Goal: Task Accomplishment & Management: Manage account settings

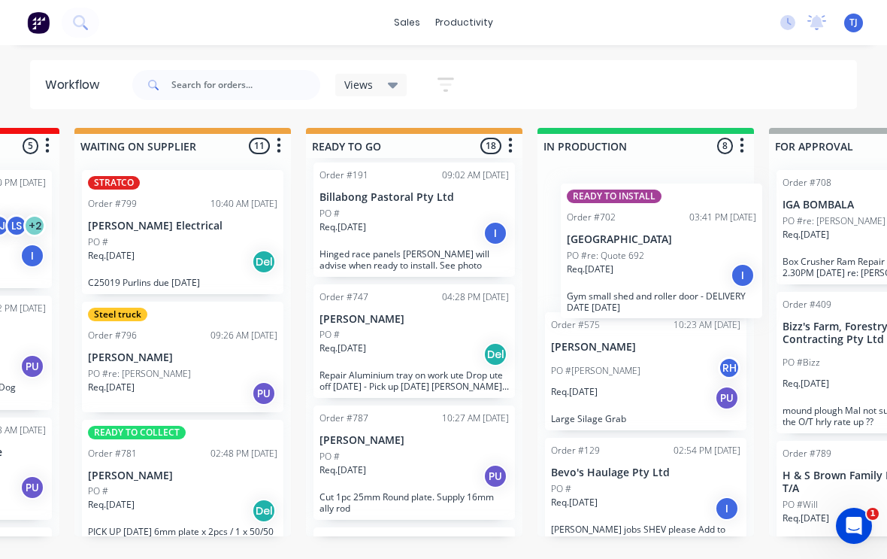
scroll to position [1, 423]
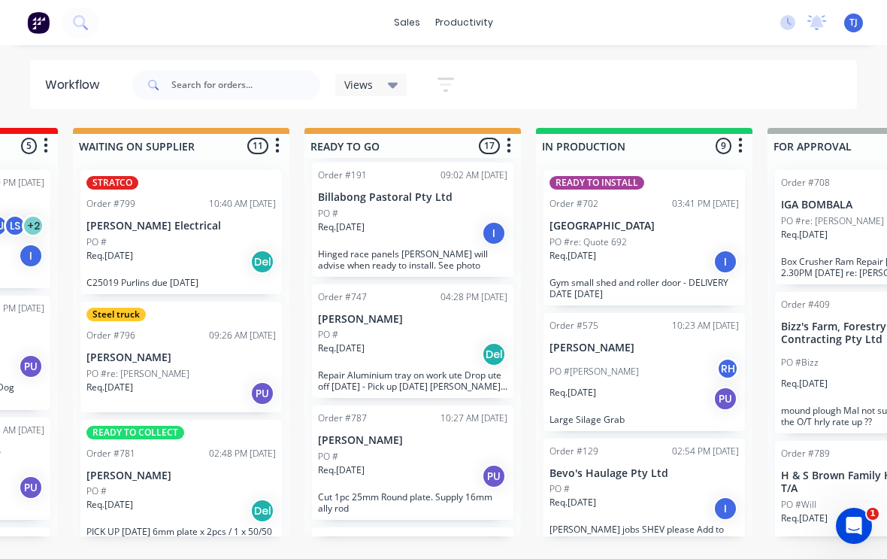
click at [657, 254] on div "Req. [DATE] I" at bounding box center [644, 262] width 189 height 26
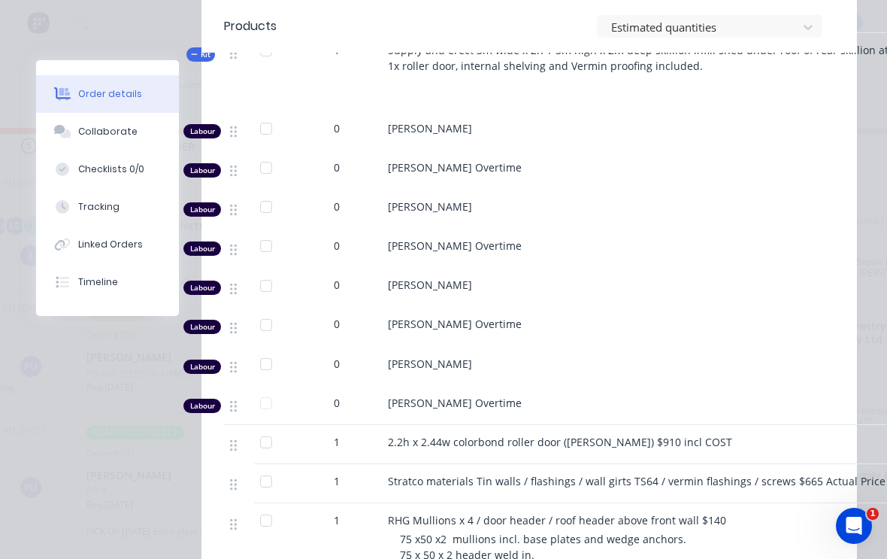
scroll to position [702, 0]
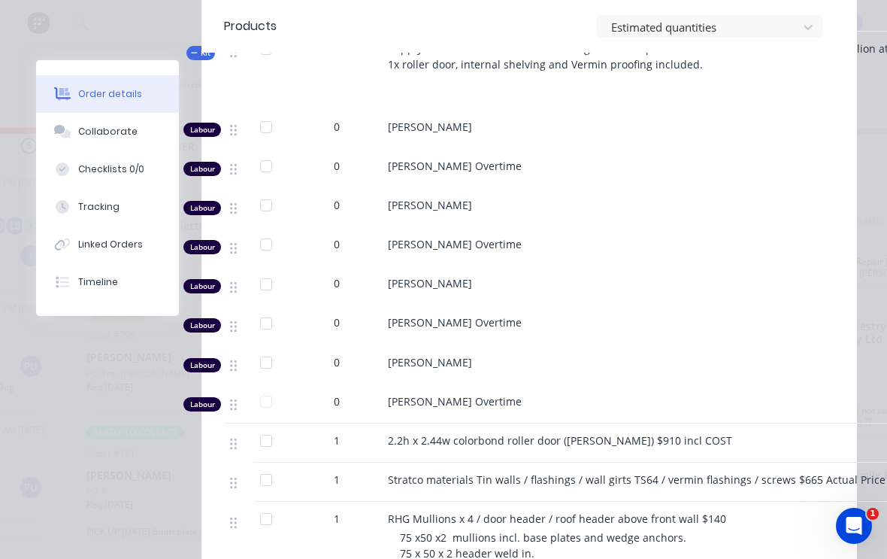
click at [335, 275] on span "0" at bounding box center [337, 283] width 6 height 16
click at [268, 269] on div at bounding box center [266, 284] width 30 height 30
click at [262, 271] on div at bounding box center [266, 284] width 30 height 30
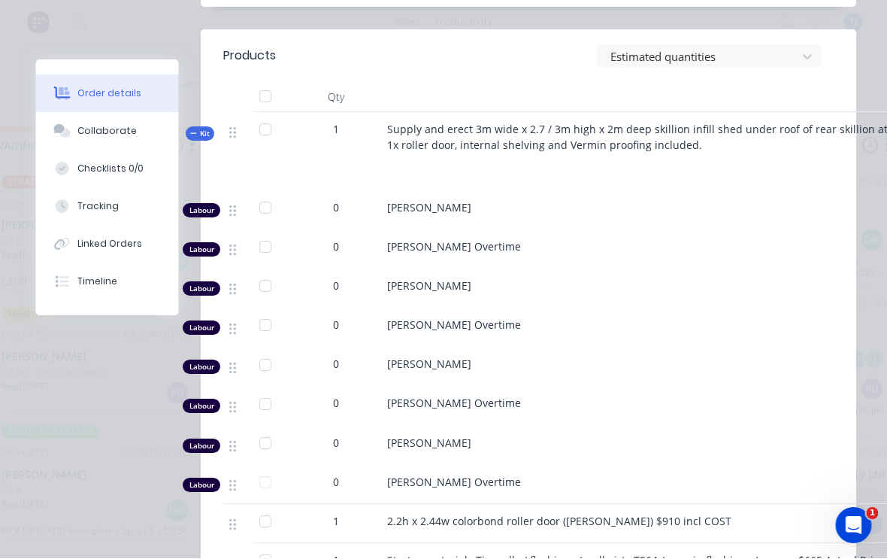
scroll to position [0, 508]
click at [337, 356] on span "0" at bounding box center [337, 364] width 6 height 16
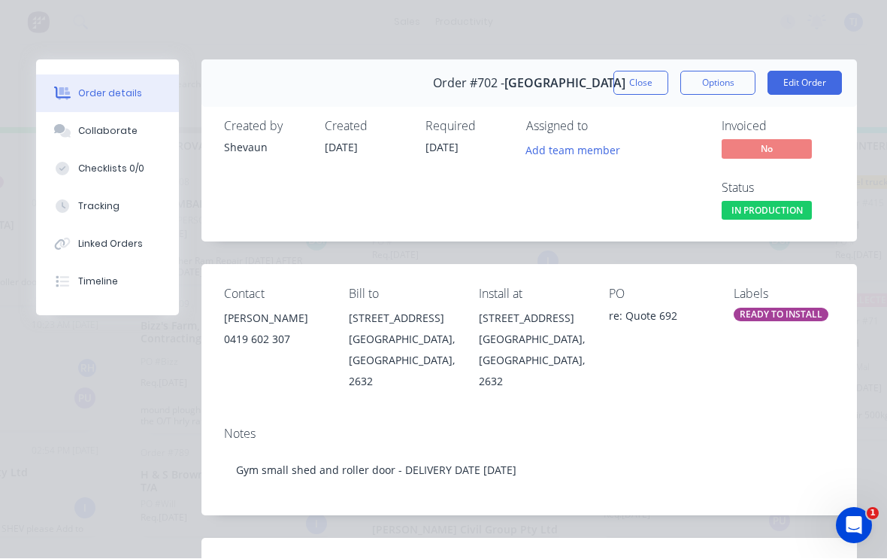
scroll to position [0, 0]
click at [809, 82] on button "Edit Order" at bounding box center [805, 83] width 74 height 24
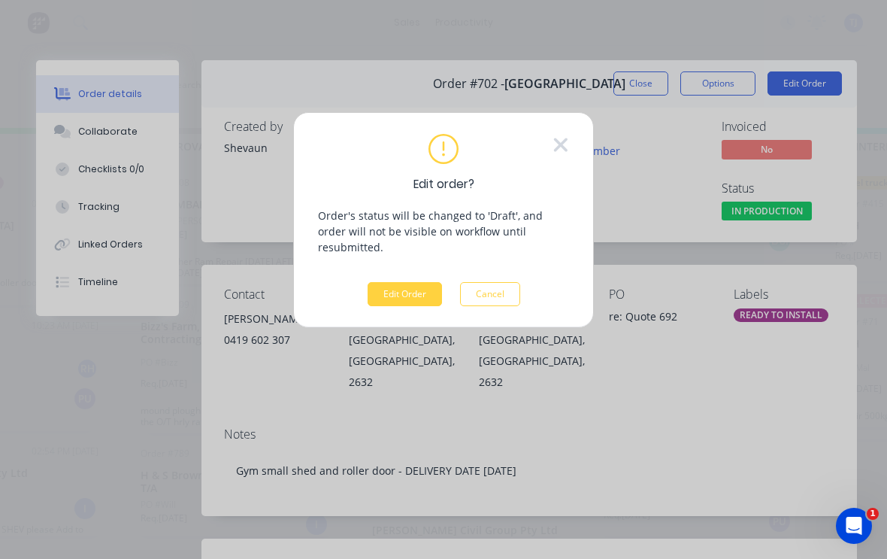
click at [425, 282] on button "Edit Order" at bounding box center [405, 294] width 74 height 24
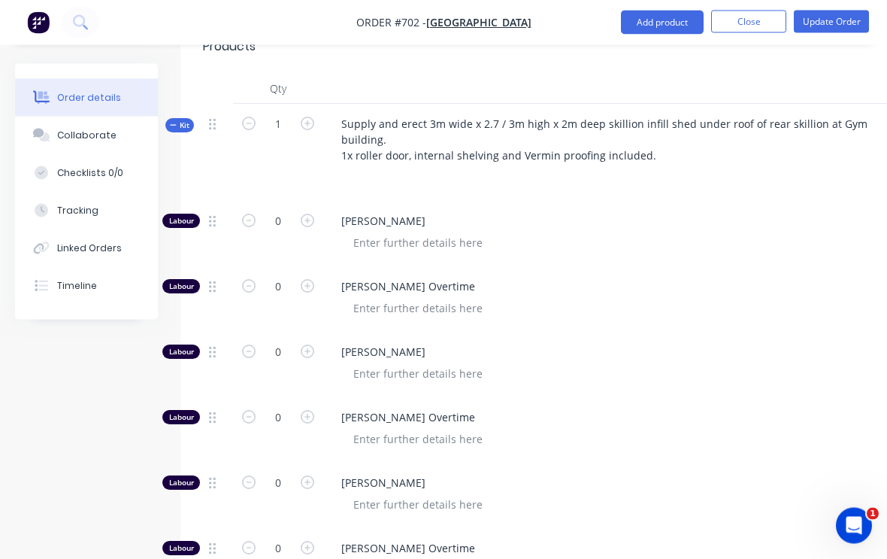
scroll to position [590, 0]
click at [313, 474] on icon "button" at bounding box center [308, 481] width 14 height 14
click at [314, 474] on icon "button" at bounding box center [308, 481] width 14 height 14
type input "3"
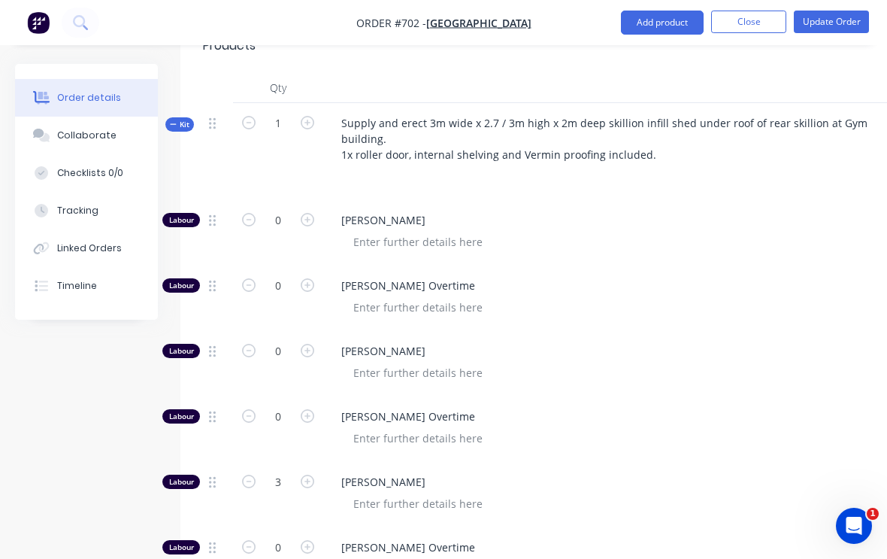
click at [844, 14] on button "Update Order" at bounding box center [831, 22] width 75 height 23
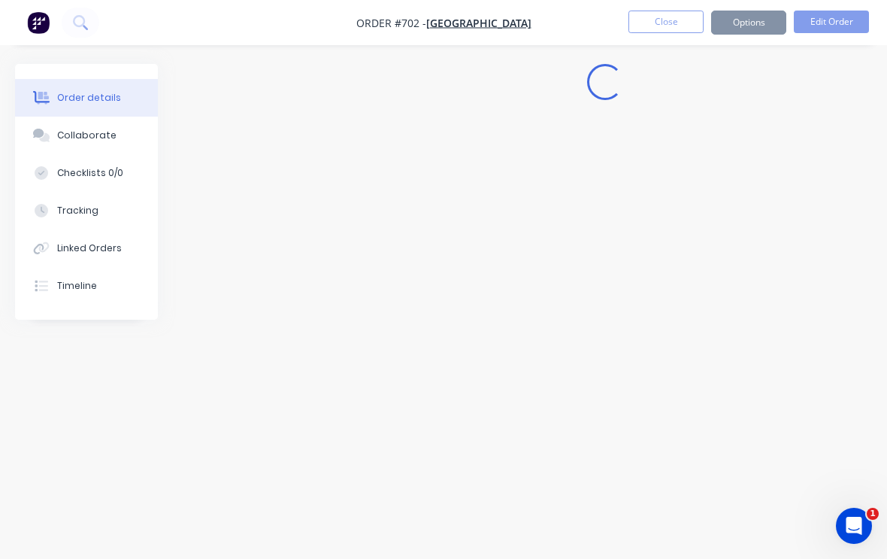
scroll to position [0, 0]
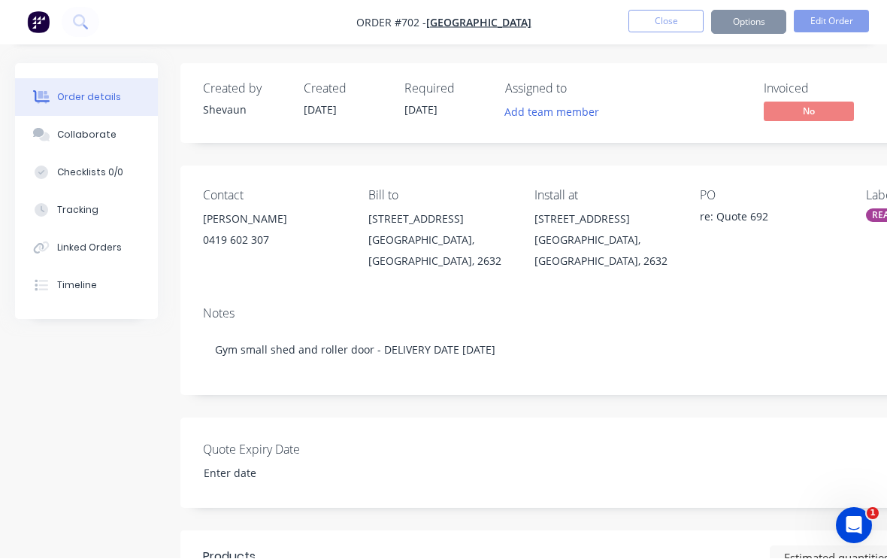
type input "[DATE]"
click at [667, 17] on button "Close" at bounding box center [666, 22] width 75 height 23
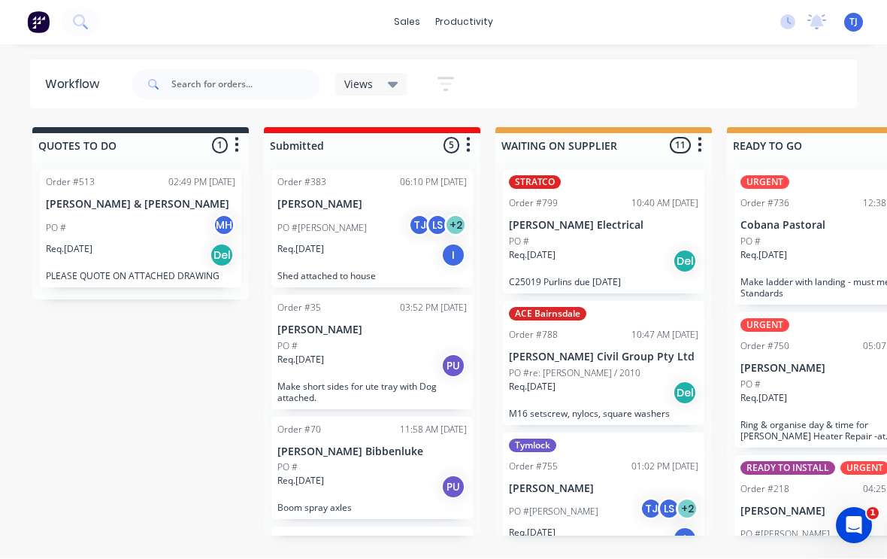
click at [855, 19] on span "TJ" at bounding box center [854, 23] width 8 height 14
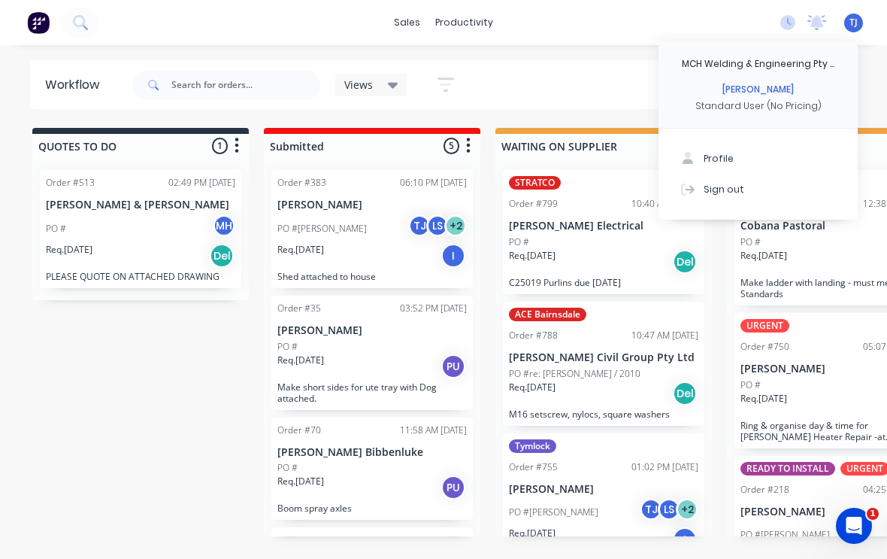
click at [732, 192] on div "Sign out" at bounding box center [724, 189] width 41 height 14
